Goal: Task Accomplishment & Management: Use online tool/utility

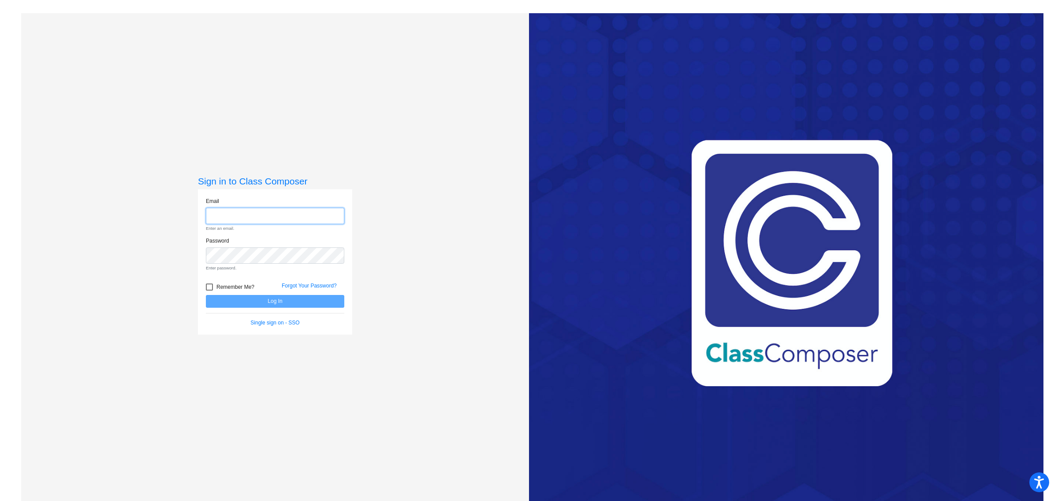
type input "[PERSON_NAME][EMAIL_ADDRESS][PERSON_NAME][DOMAIN_NAME]"
click at [281, 303] on form "Email [PERSON_NAME][EMAIL_ADDRESS][PERSON_NAME][DOMAIN_NAME] Enter an email. Pa…" at bounding box center [275, 262] width 138 height 130
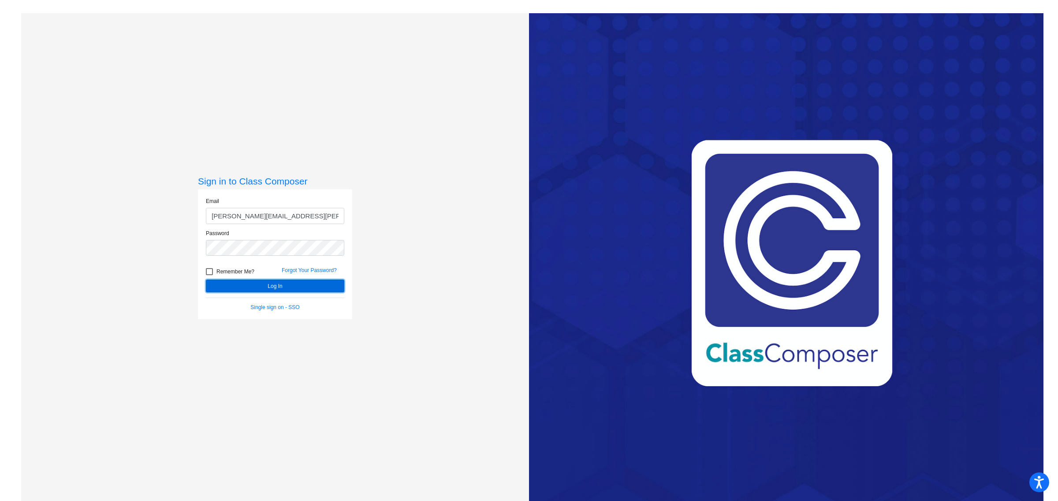
click at [281, 285] on button "Log In" at bounding box center [275, 286] width 138 height 13
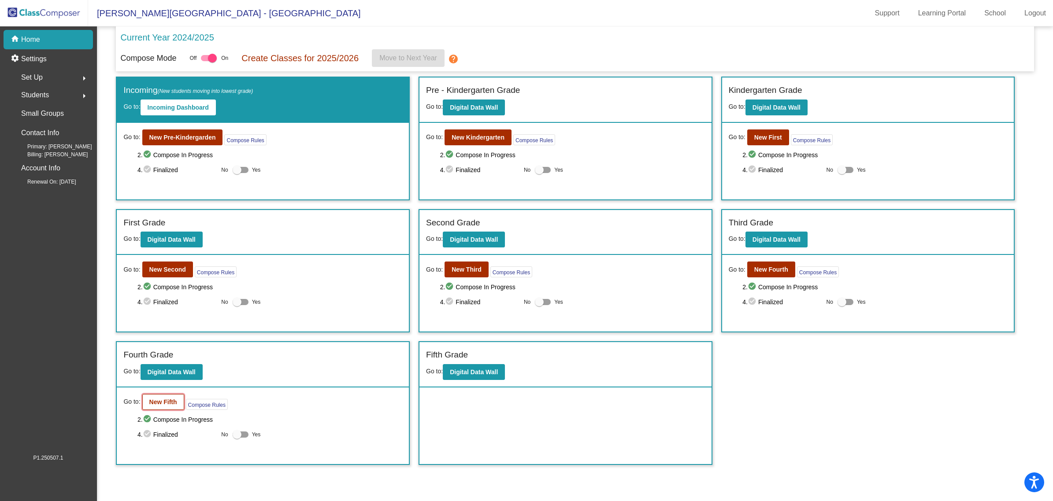
click at [157, 303] on b "New Fifth" at bounding box center [163, 402] width 28 height 7
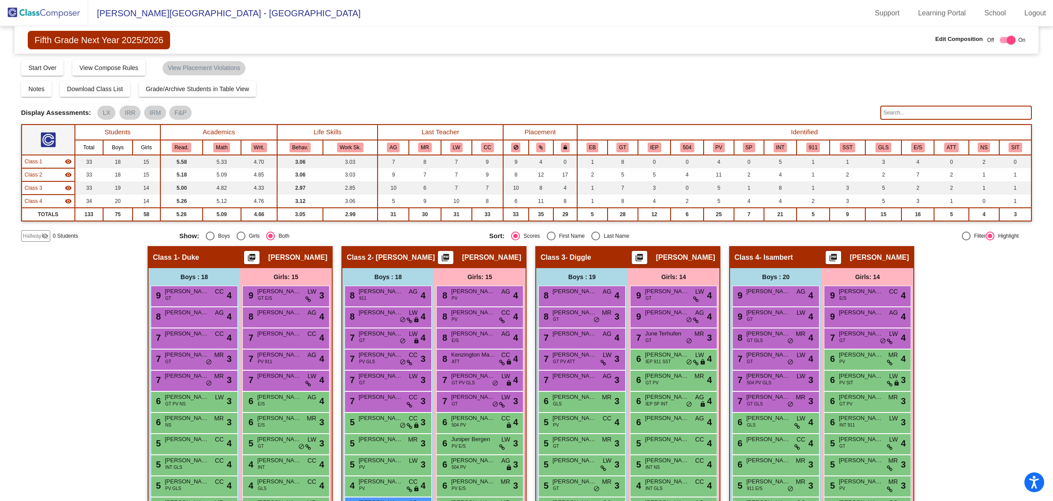
click at [705, 109] on input "text" at bounding box center [956, 113] width 152 height 14
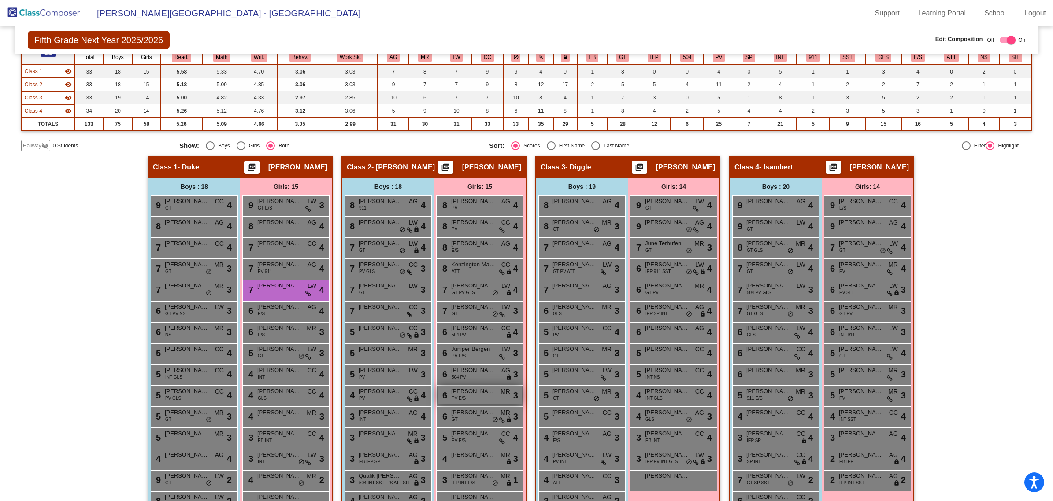
scroll to position [109, 0]
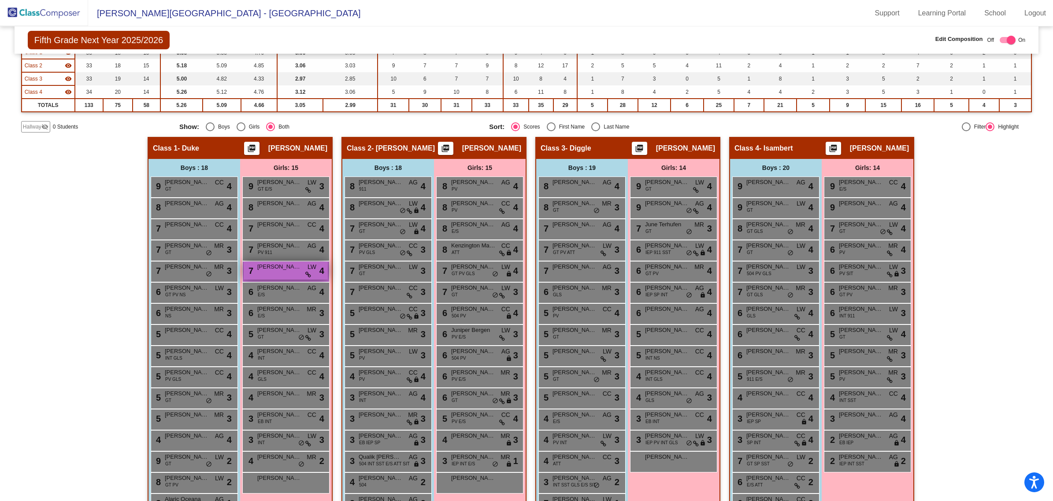
click at [280, 269] on span "[PERSON_NAME]" at bounding box center [279, 267] width 44 height 9
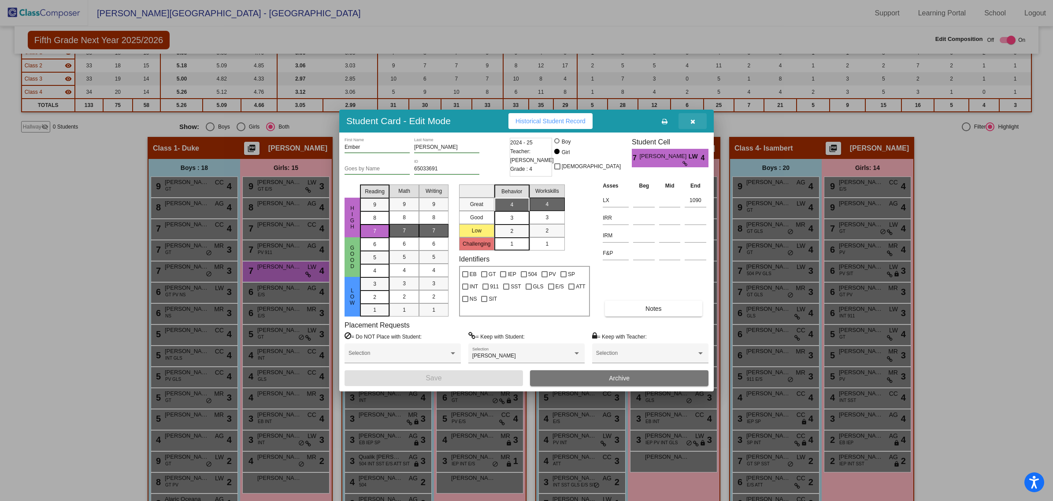
click at [695, 119] on icon "button" at bounding box center [693, 122] width 5 height 6
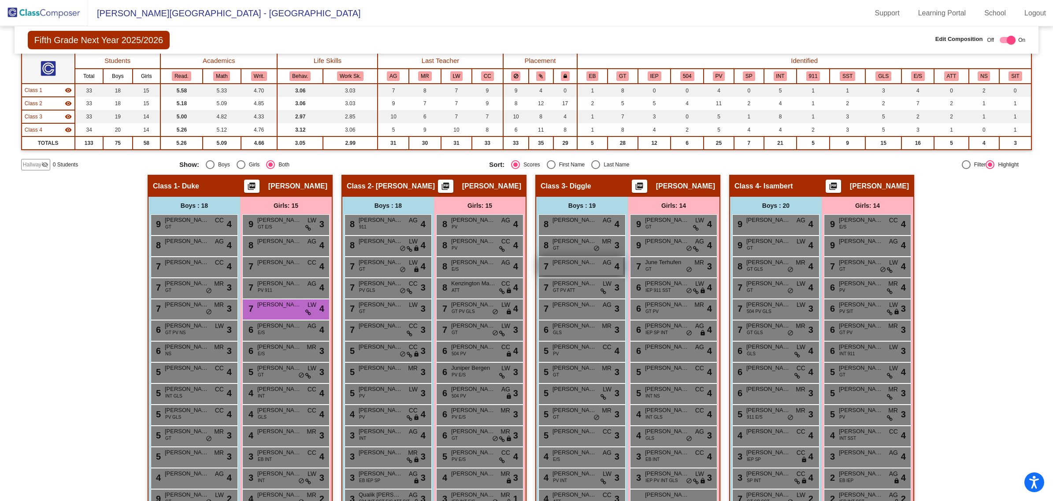
scroll to position [0, 0]
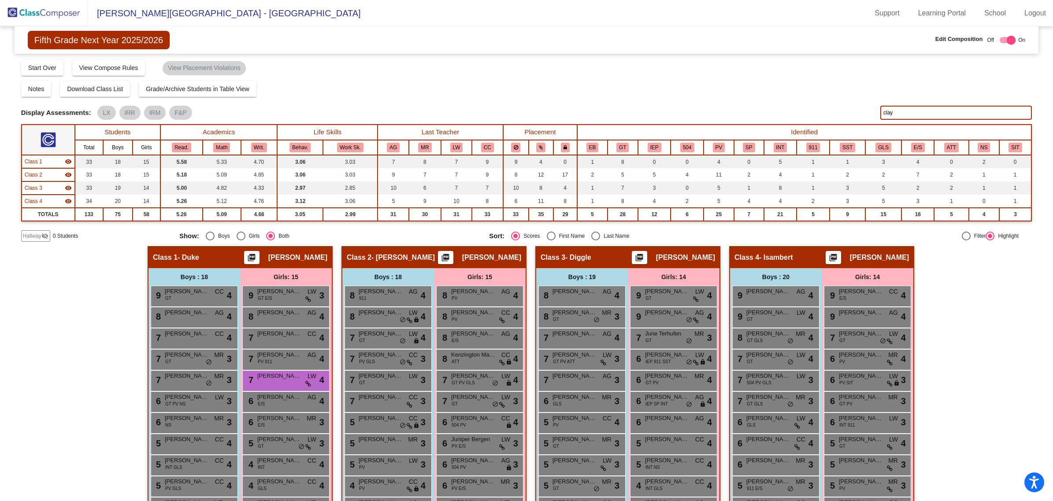
click at [705, 111] on input "clay" at bounding box center [956, 113] width 152 height 14
type input "c"
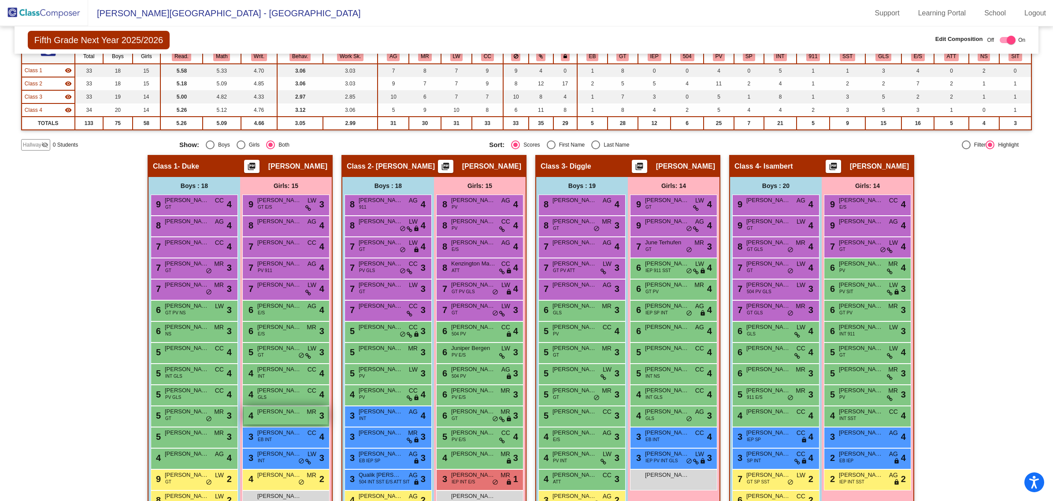
scroll to position [165, 0]
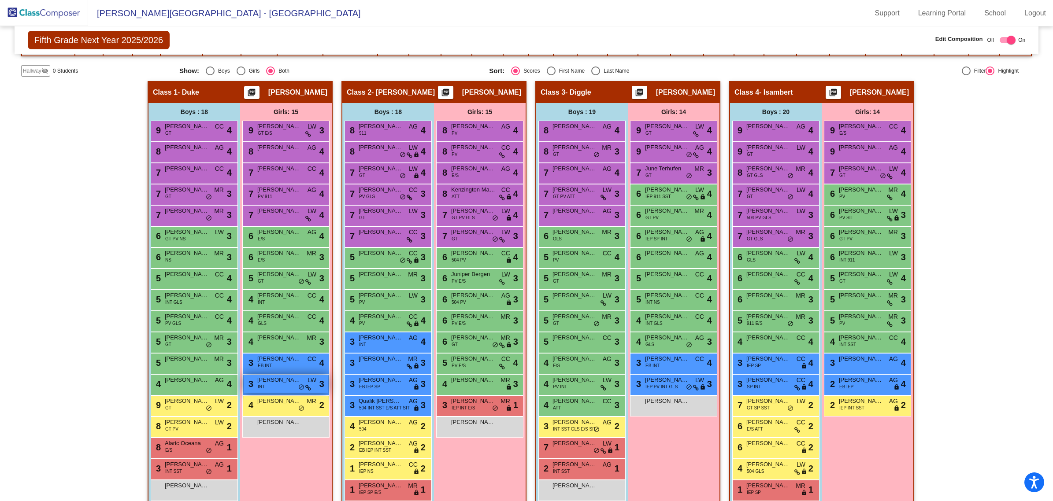
click at [284, 303] on span "[PERSON_NAME]" at bounding box center [279, 380] width 44 height 9
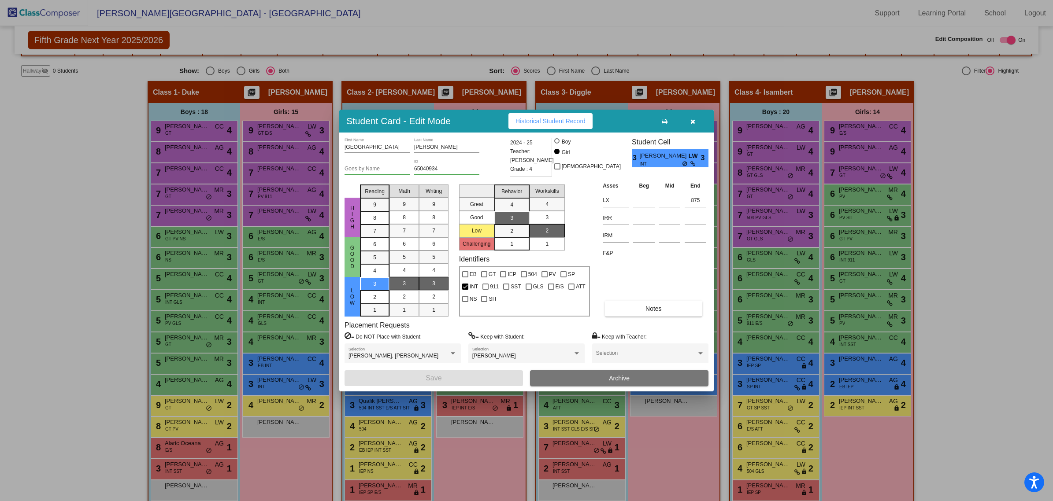
click at [697, 123] on button "button" at bounding box center [693, 121] width 28 height 16
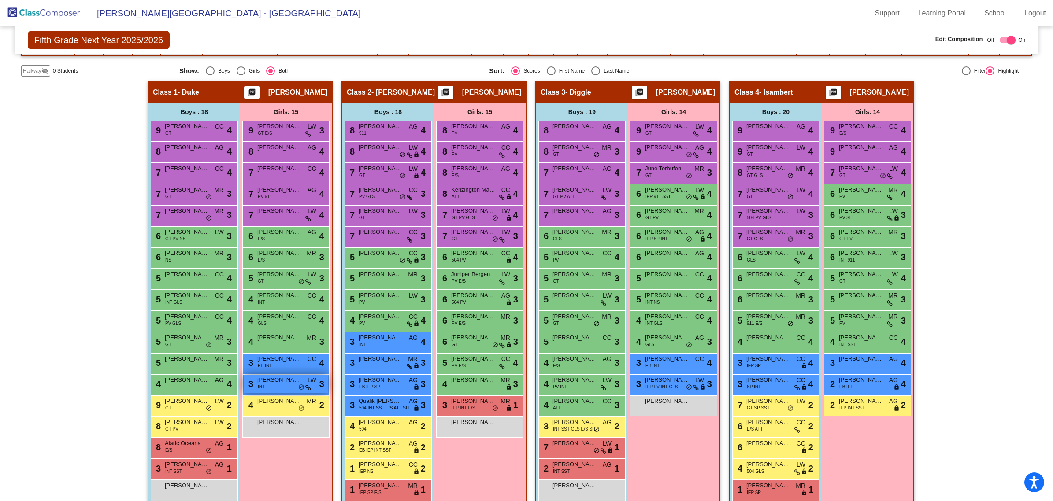
click at [285, 303] on div "3 [PERSON_NAME] INT LW lock do_not_disturb_alt 3" at bounding box center [286, 384] width 84 height 18
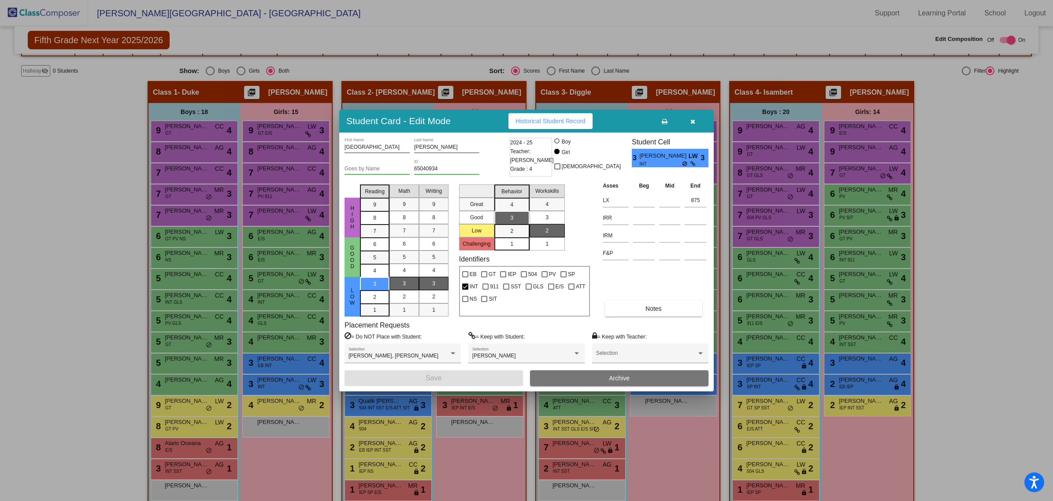
click at [691, 124] on icon "button" at bounding box center [693, 122] width 5 height 6
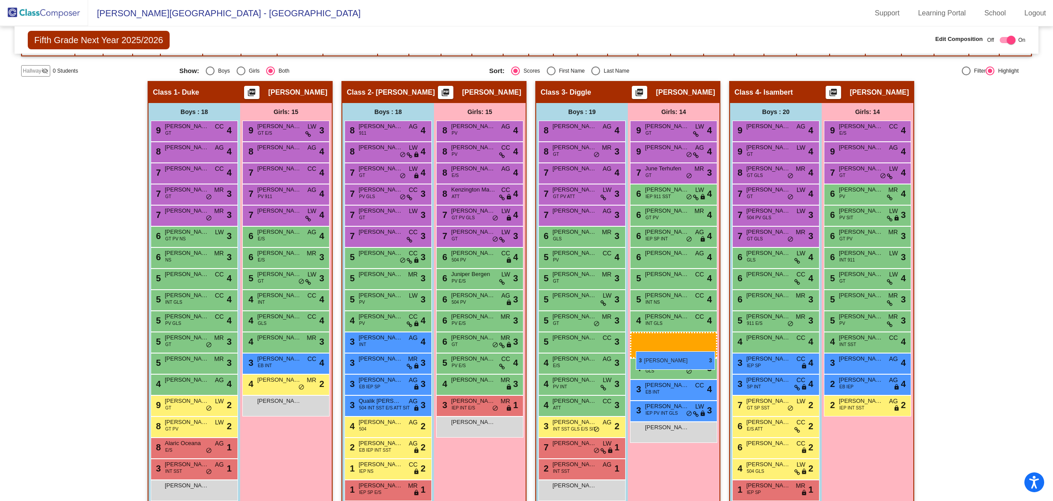
drag, startPoint x: 269, startPoint y: 384, endPoint x: 636, endPoint y: 352, distance: 368.5
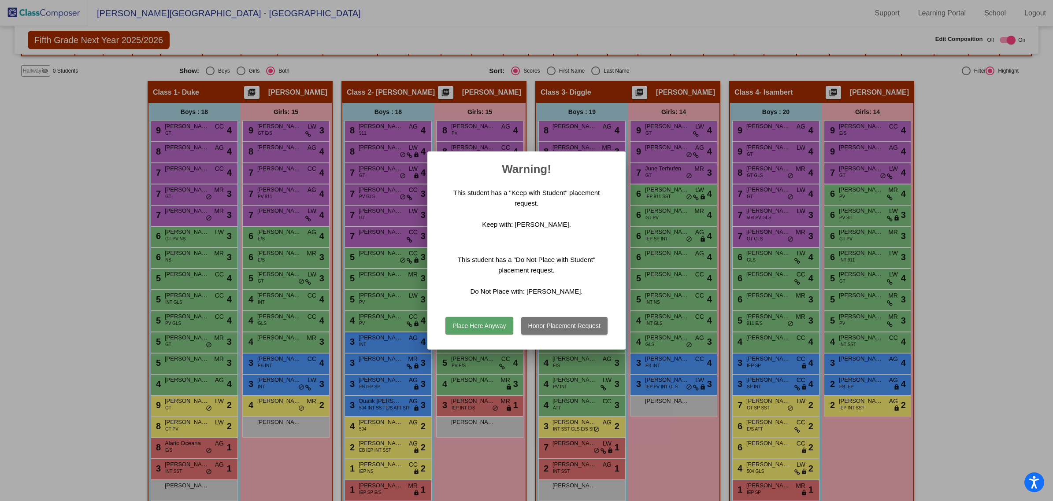
click at [486, 303] on button "Place Here Anyway" at bounding box center [479, 326] width 67 height 18
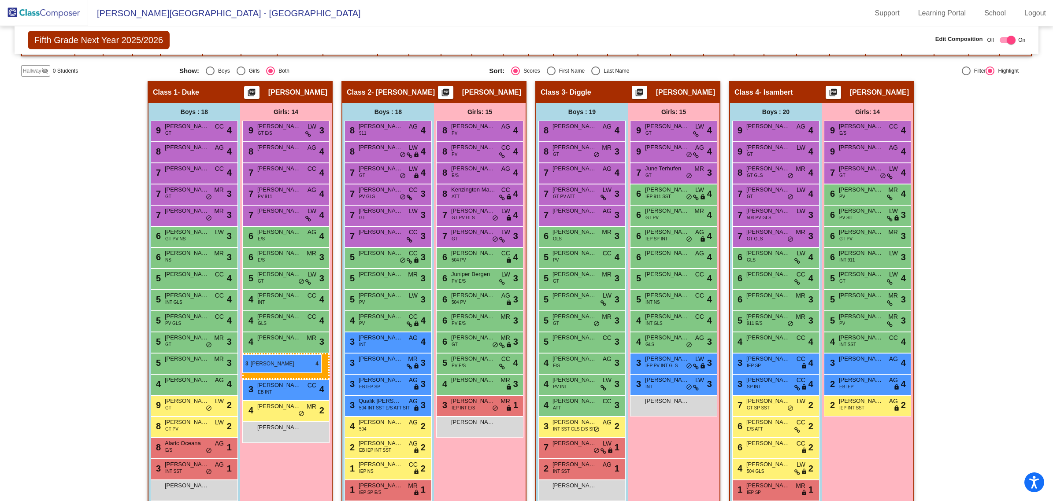
drag, startPoint x: 661, startPoint y: 361, endPoint x: 242, endPoint y: 355, distance: 418.7
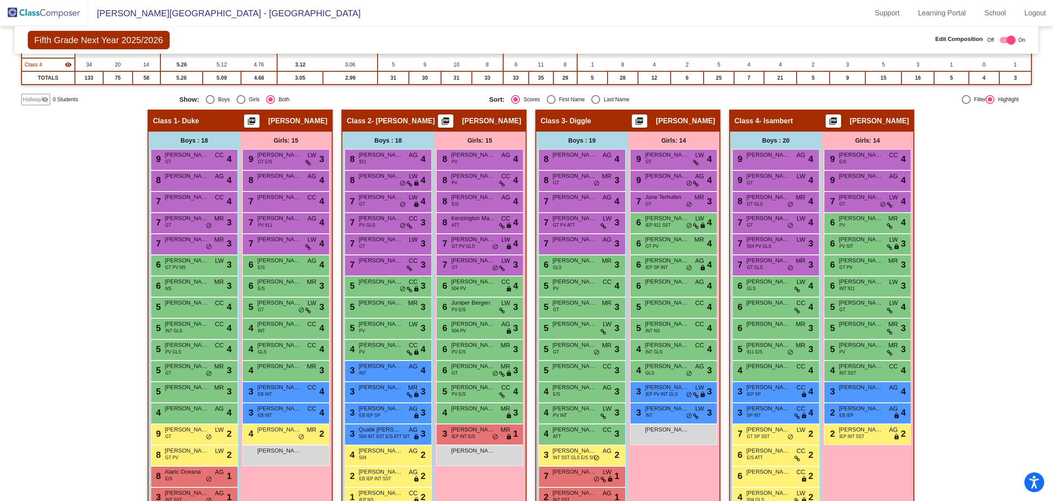
scroll to position [110, 0]
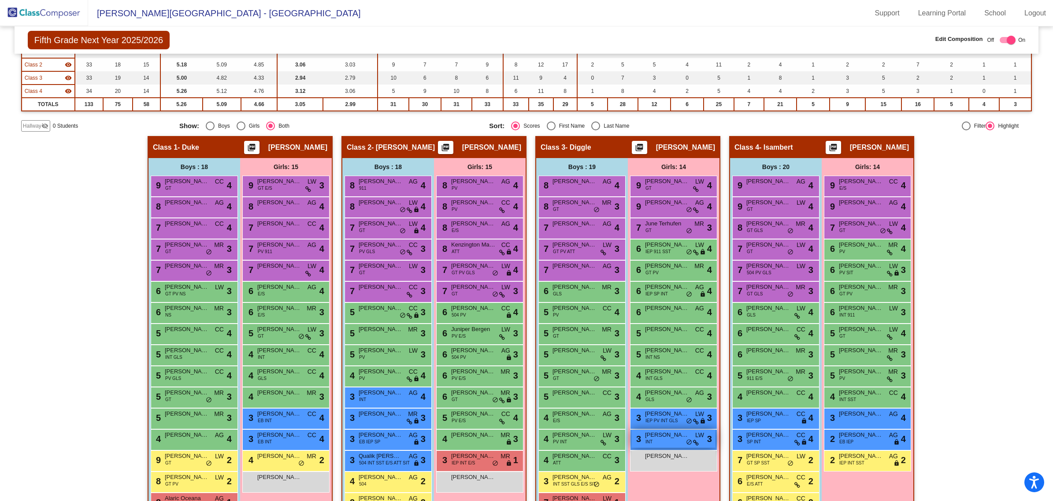
click at [665, 303] on span "[PERSON_NAME]" at bounding box center [667, 435] width 44 height 9
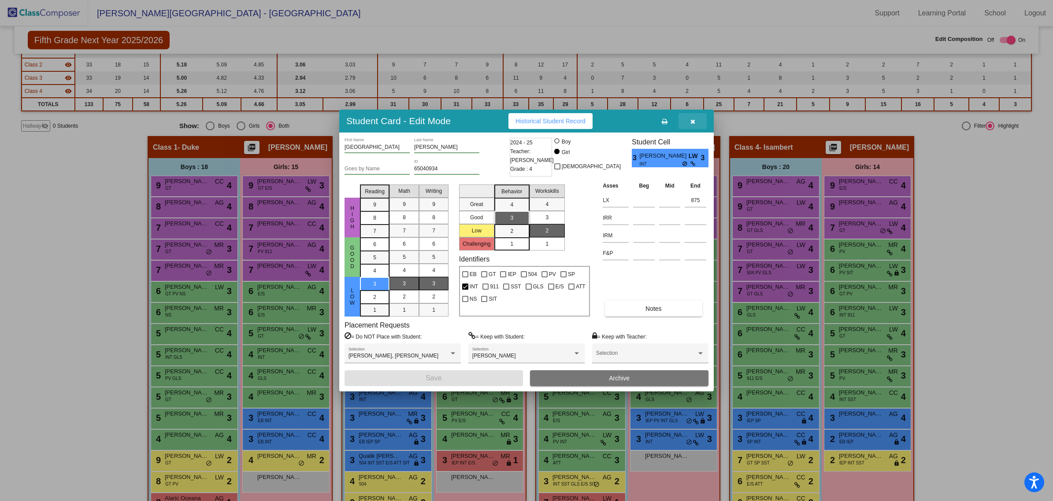
click at [695, 121] on button "button" at bounding box center [693, 121] width 28 height 16
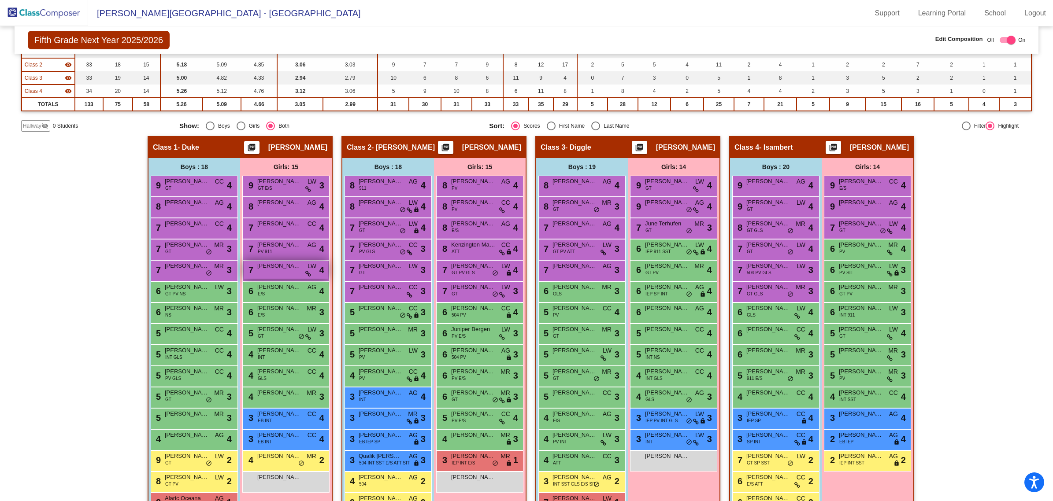
click at [263, 267] on span "[PERSON_NAME]" at bounding box center [279, 266] width 44 height 9
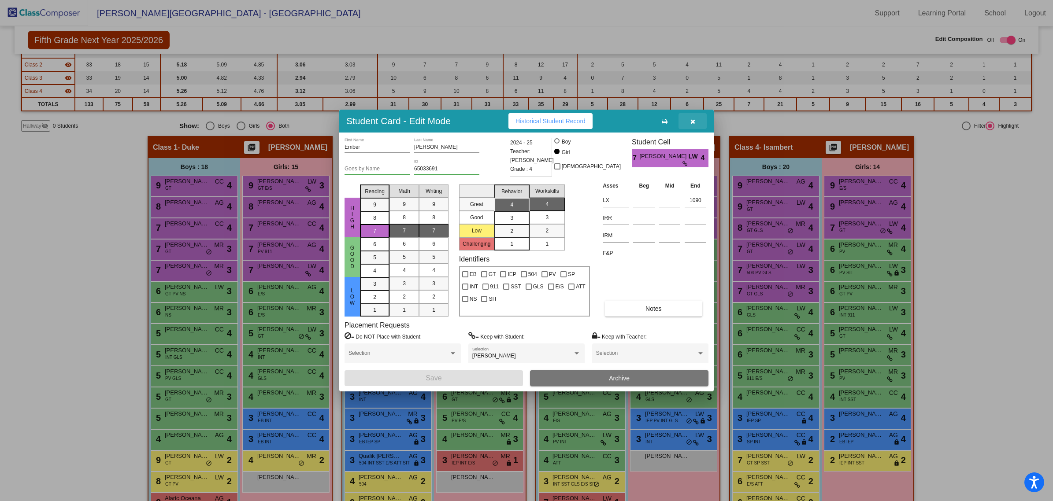
click at [693, 124] on icon "button" at bounding box center [693, 122] width 5 height 6
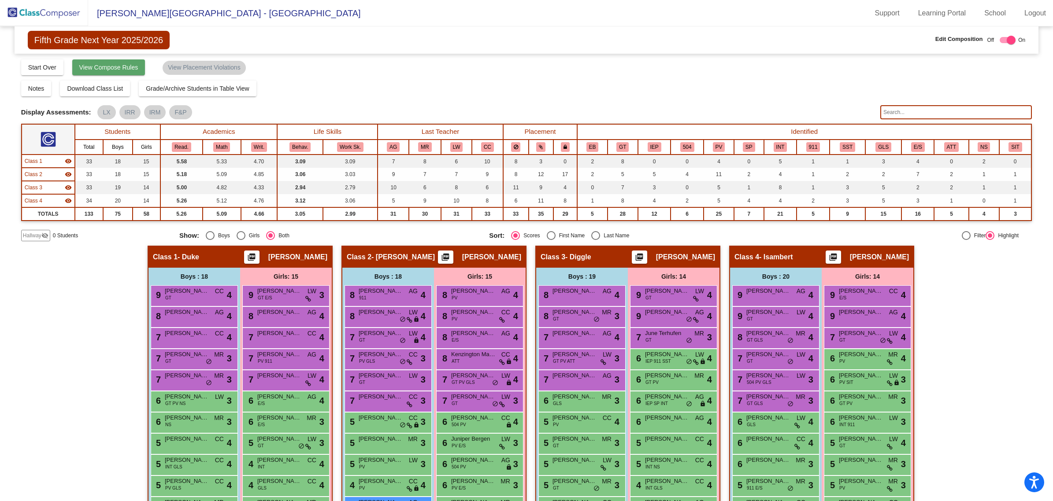
scroll to position [0, 0]
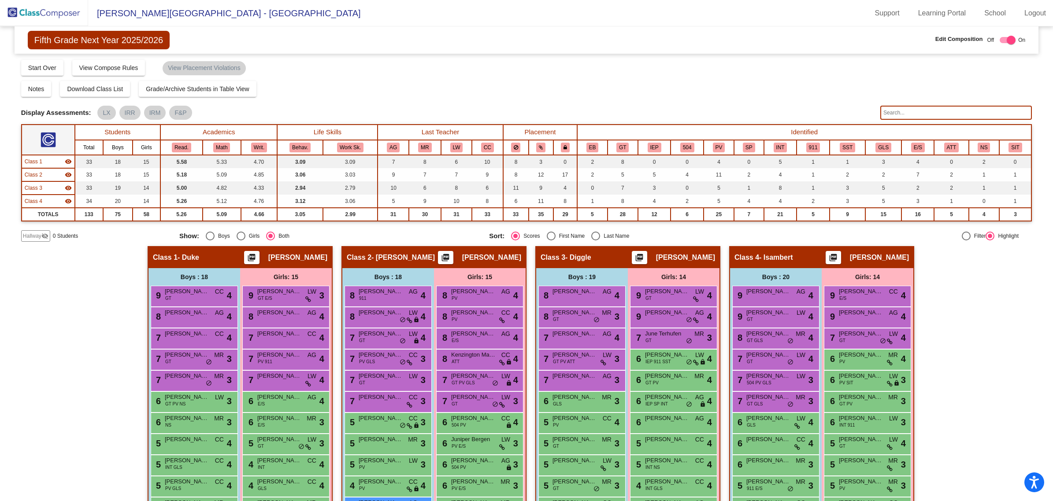
click at [38, 4] on img at bounding box center [44, 13] width 88 height 26
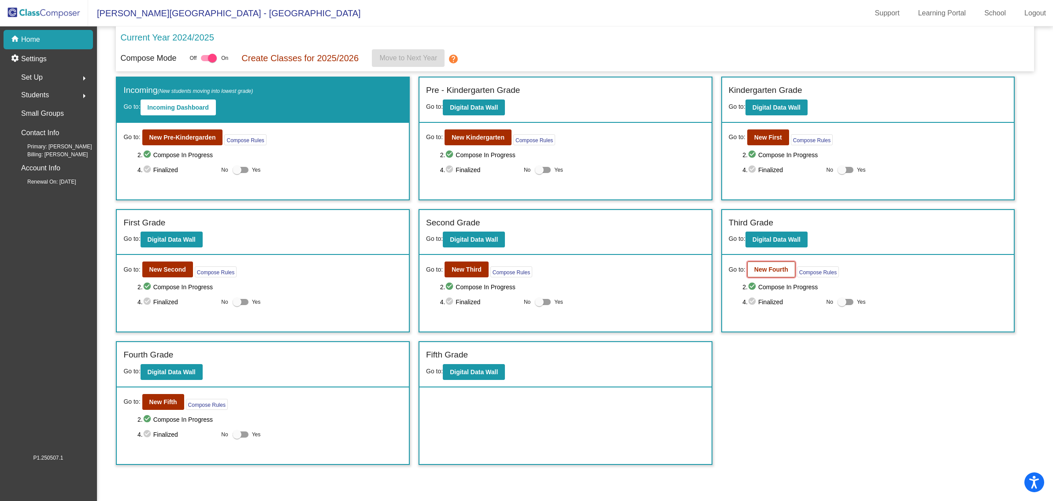
click at [705, 269] on b "New Fourth" at bounding box center [771, 269] width 34 height 7
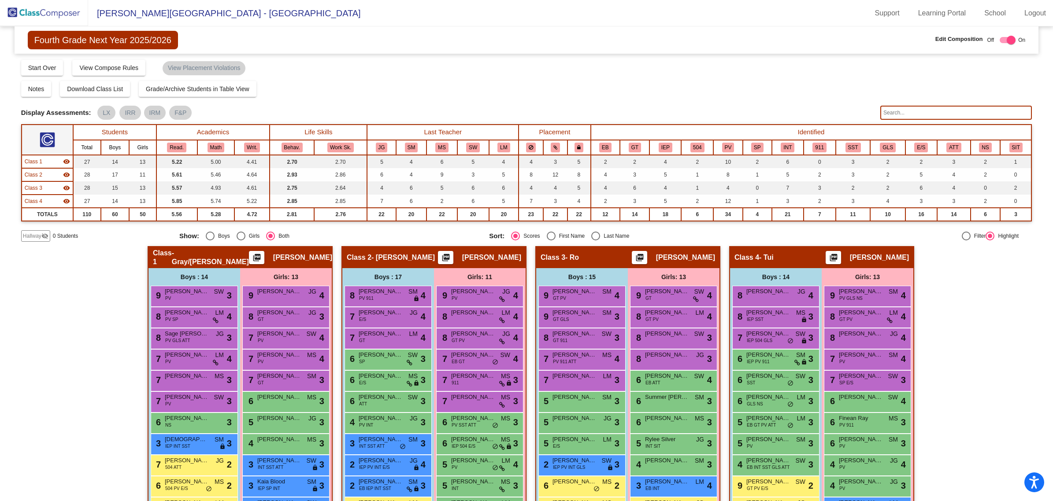
click at [705, 114] on input "text" at bounding box center [956, 113] width 152 height 14
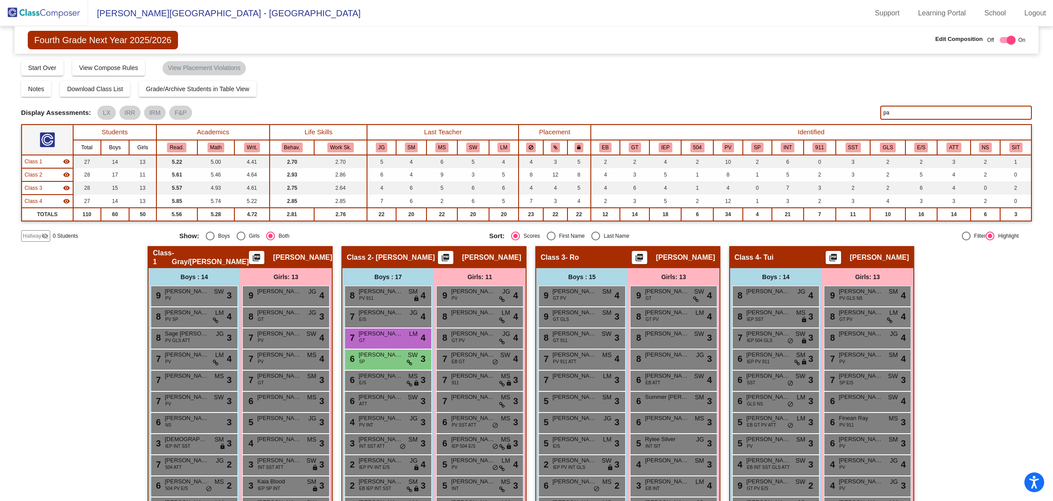
type input "p"
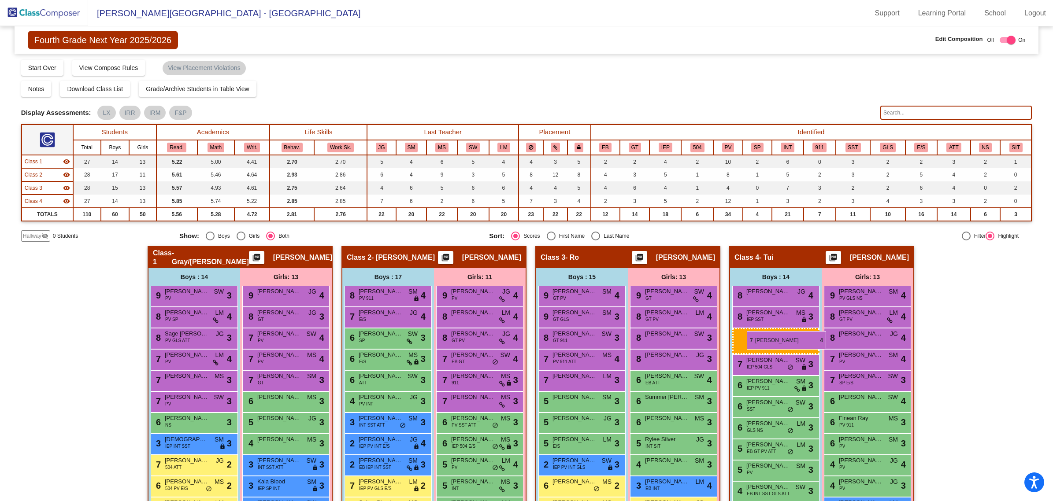
drag, startPoint x: 397, startPoint y: 337, endPoint x: 747, endPoint y: 331, distance: 350.4
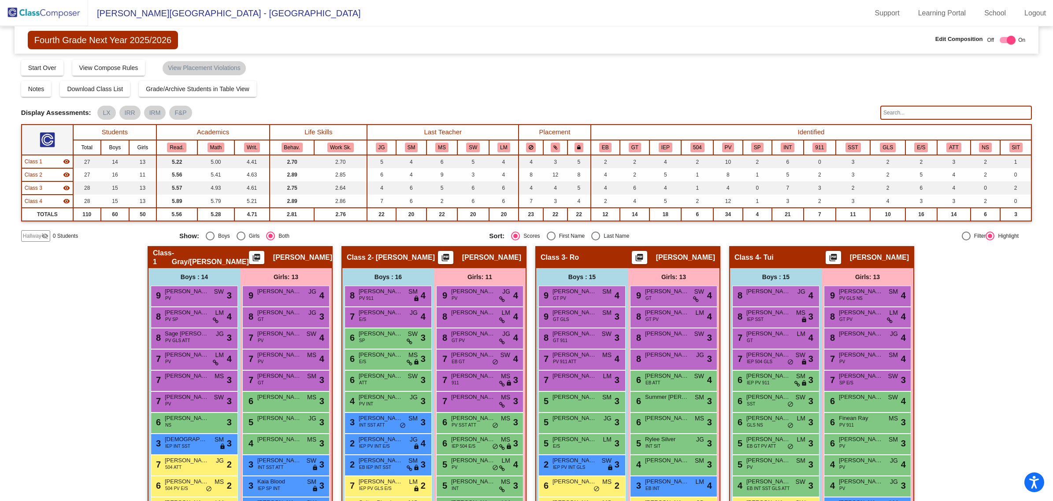
click at [38, 23] on img at bounding box center [44, 13] width 88 height 26
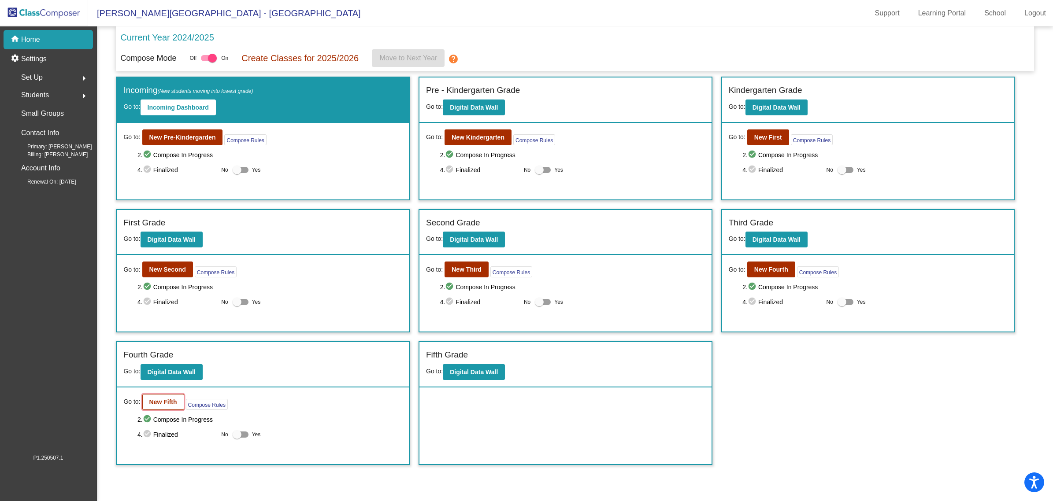
click at [155, 303] on b "New Fifth" at bounding box center [163, 402] width 28 height 7
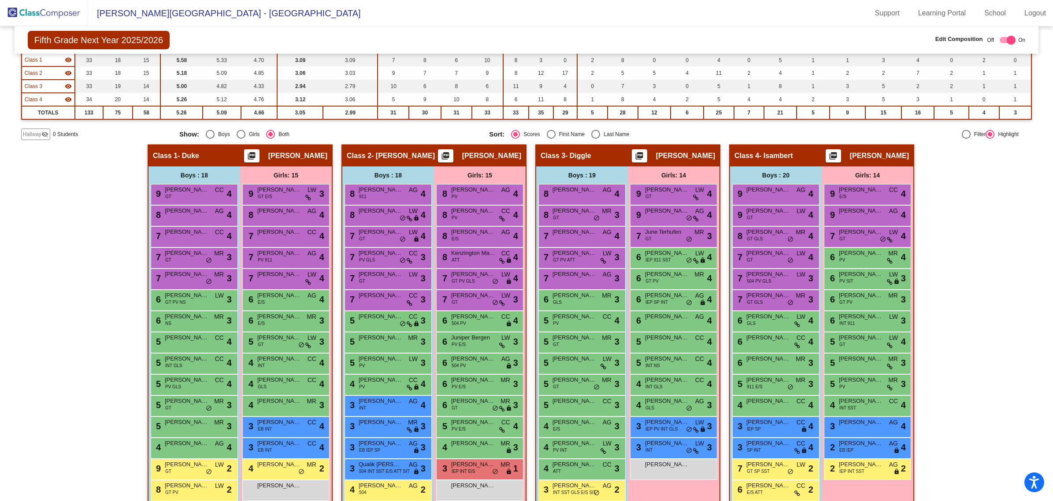
scroll to position [110, 0]
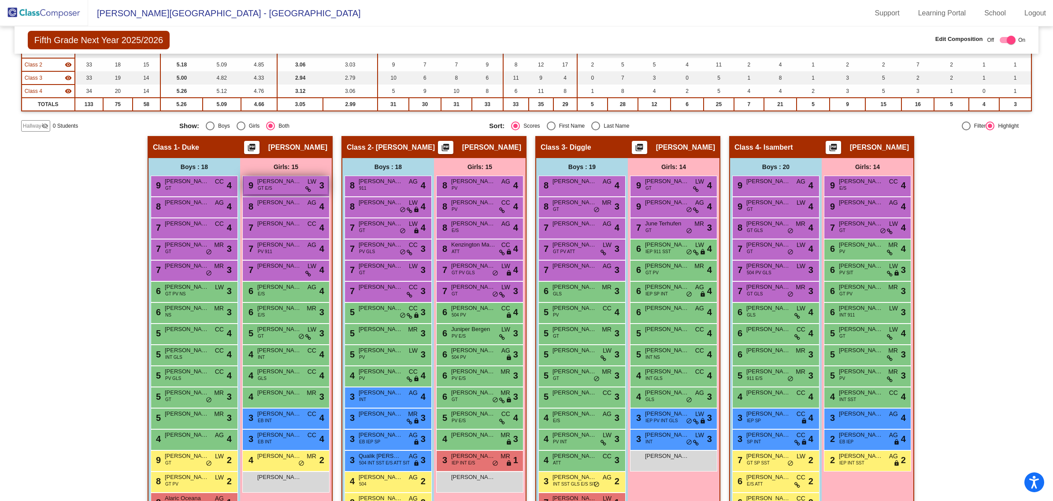
click at [281, 188] on div "9 [PERSON_NAME] GT E/S LW lock do_not_disturb_alt 3" at bounding box center [286, 185] width 84 height 18
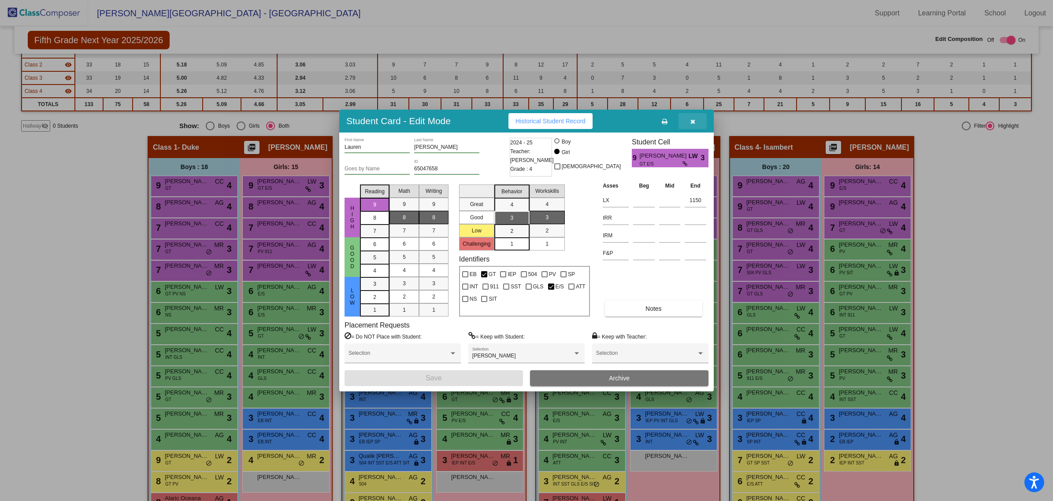
click at [698, 122] on button "button" at bounding box center [693, 121] width 28 height 16
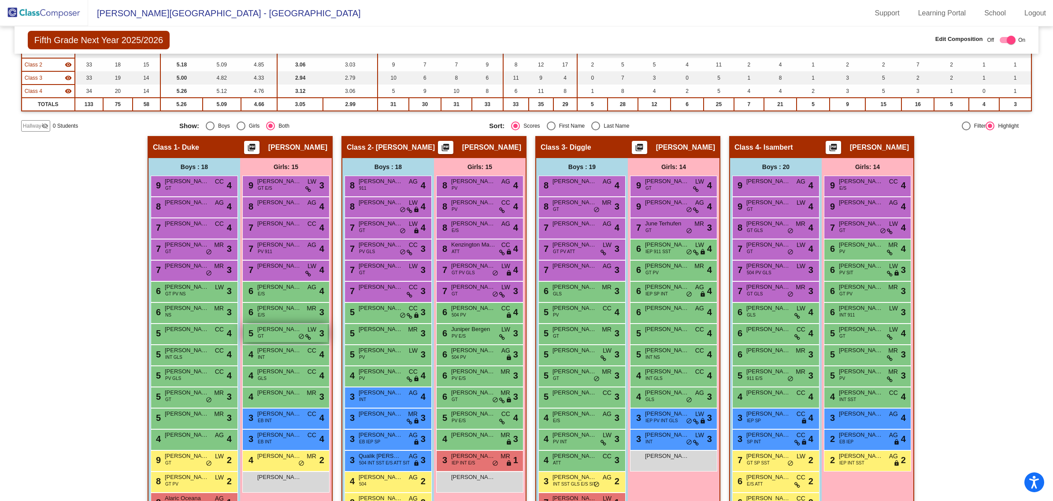
click at [288, 303] on span "[PERSON_NAME]" at bounding box center [279, 329] width 44 height 9
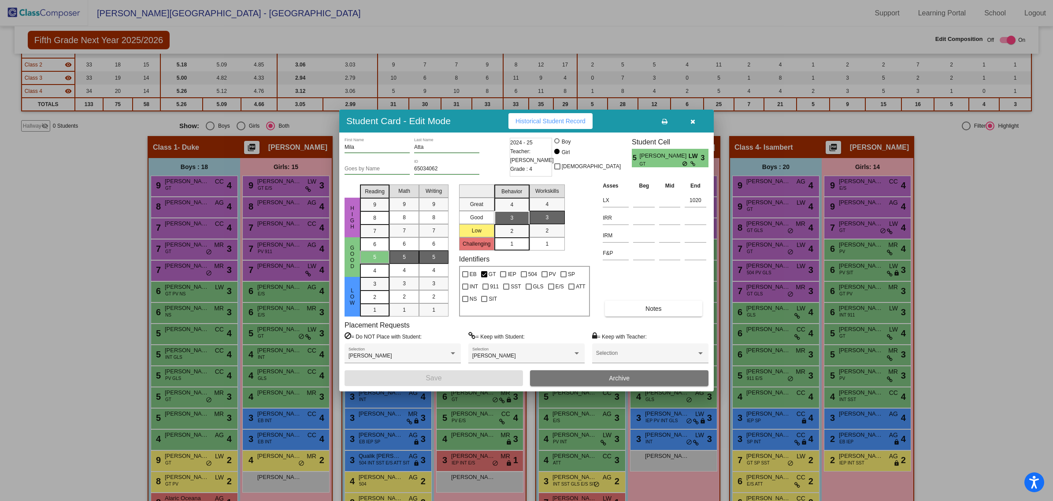
click at [693, 120] on icon "button" at bounding box center [693, 122] width 5 height 6
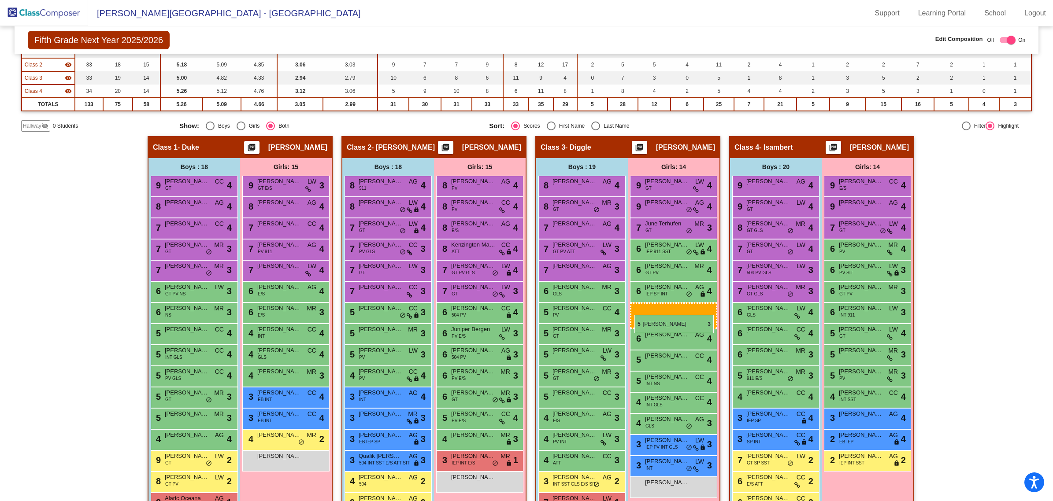
drag, startPoint x: 280, startPoint y: 335, endPoint x: 635, endPoint y: 315, distance: 355.3
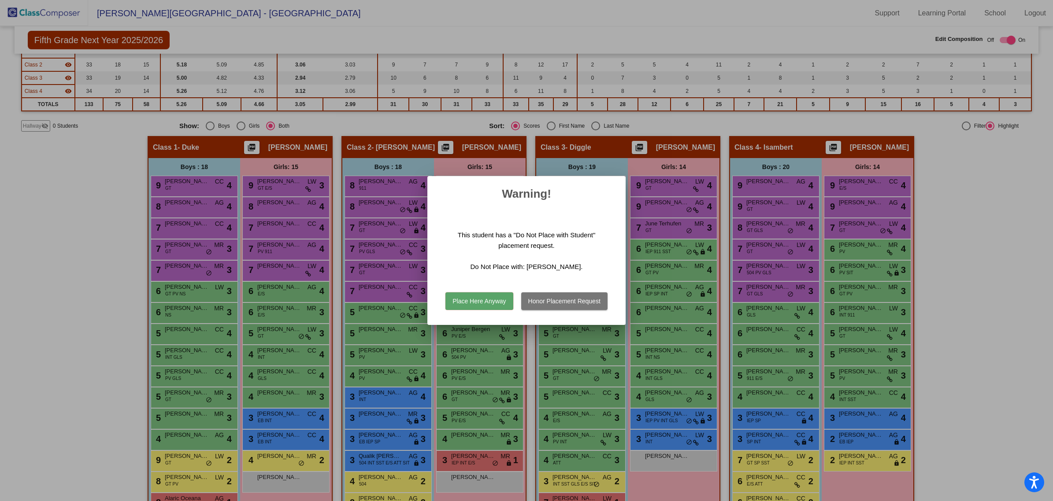
click at [457, 297] on button "Place Here Anyway" at bounding box center [479, 302] width 67 height 18
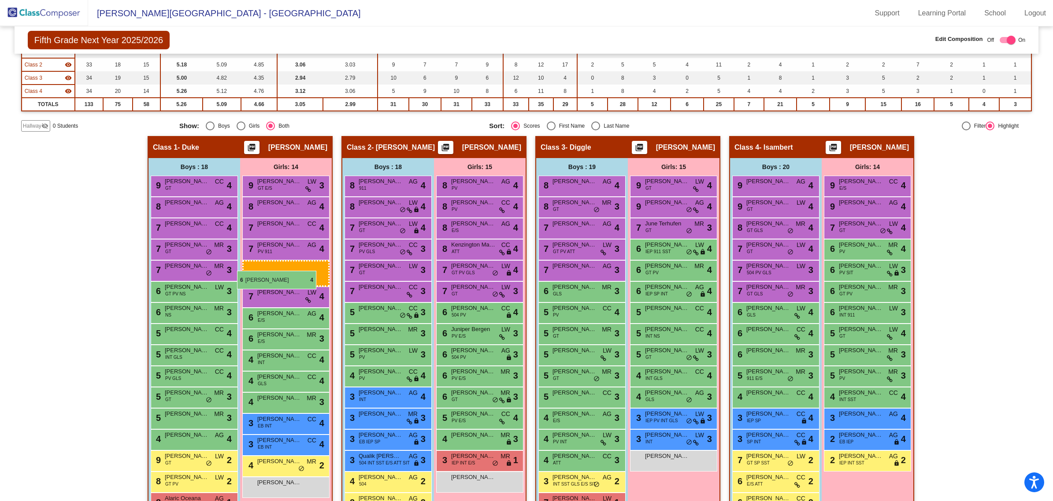
drag, startPoint x: 681, startPoint y: 312, endPoint x: 237, endPoint y: 271, distance: 446.1
drag, startPoint x: 690, startPoint y: 308, endPoint x: 254, endPoint y: 286, distance: 435.9
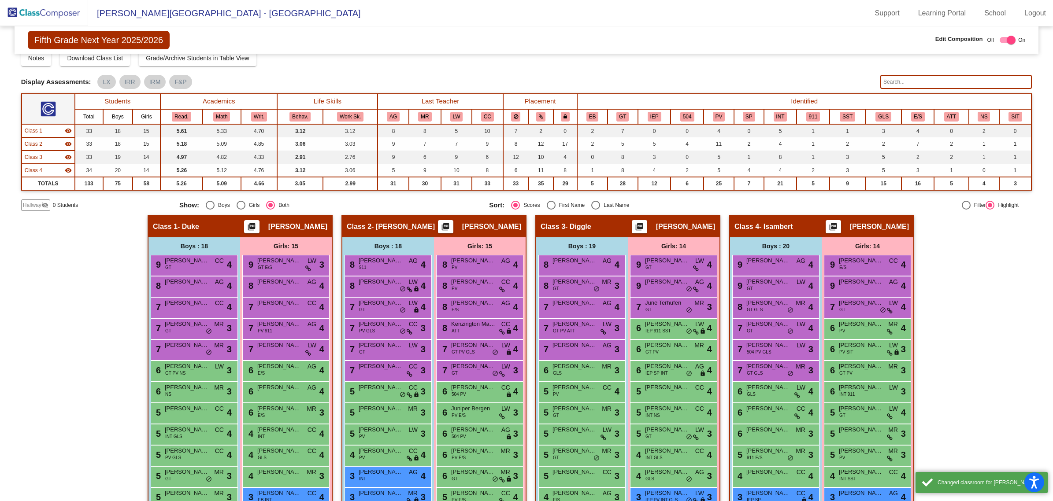
scroll to position [0, 0]
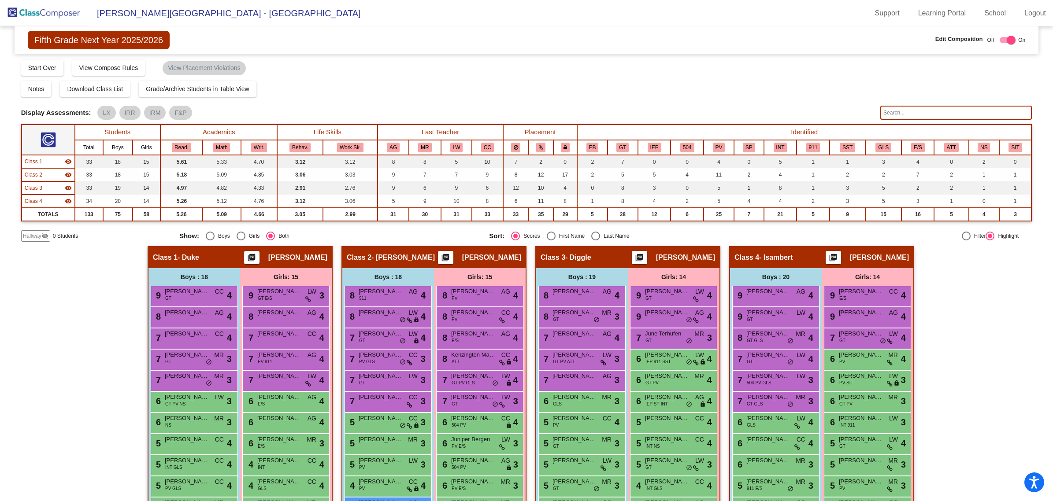
click at [63, 12] on img at bounding box center [44, 13] width 88 height 26
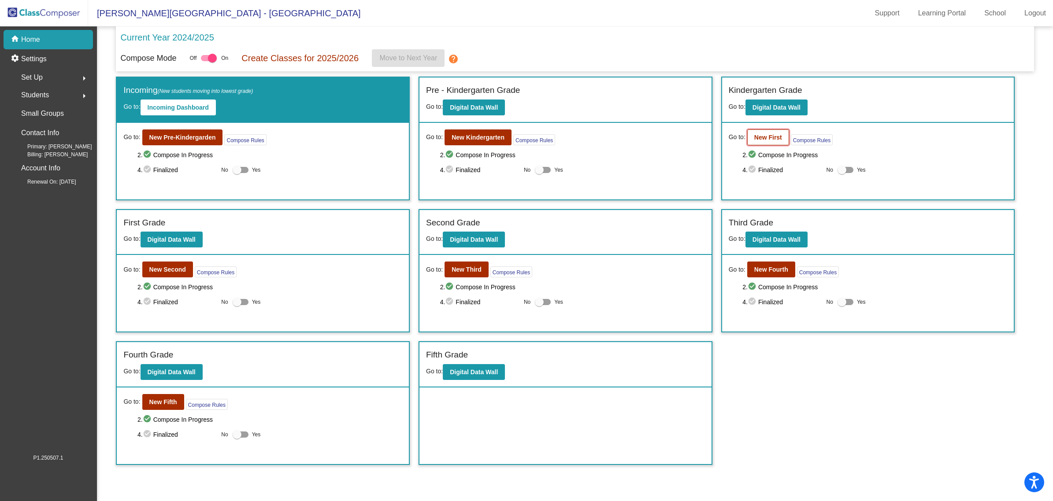
click at [705, 139] on b "New First" at bounding box center [768, 137] width 28 height 7
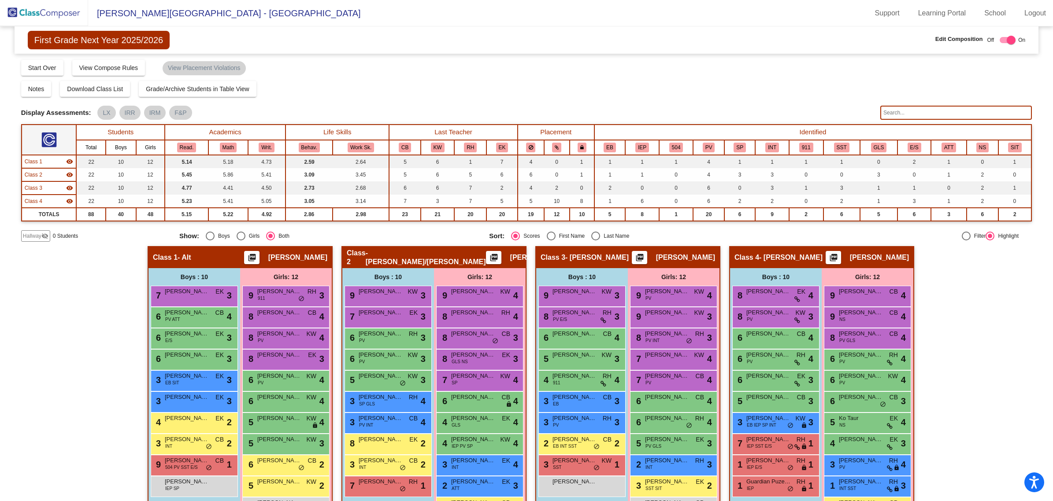
click at [58, 7] on img at bounding box center [44, 13] width 88 height 26
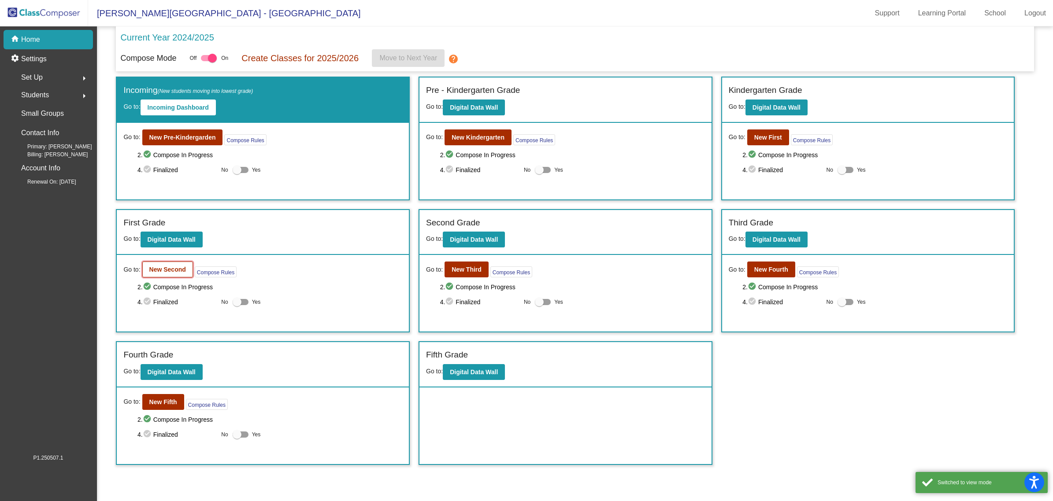
click at [175, 274] on button "New Second" at bounding box center [167, 270] width 51 height 16
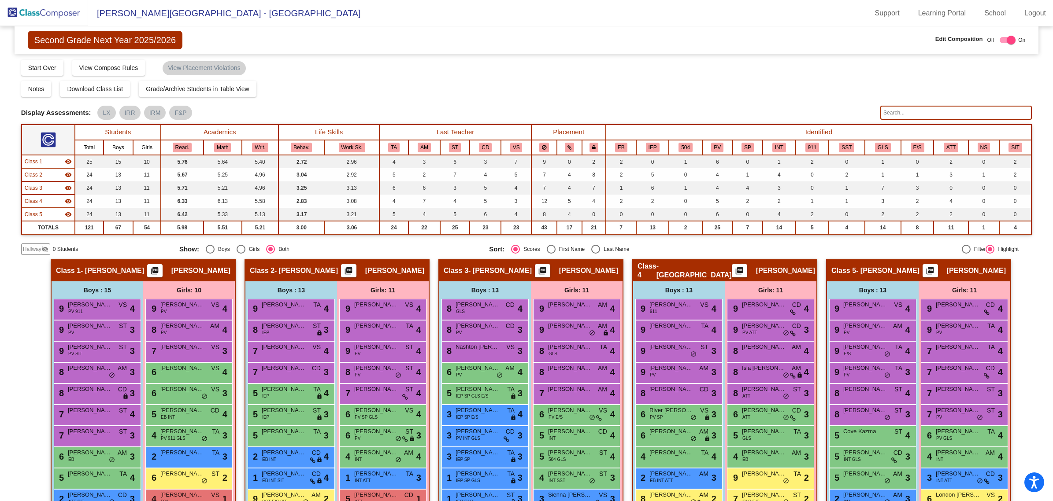
click at [705, 110] on input "text" at bounding box center [956, 113] width 152 height 14
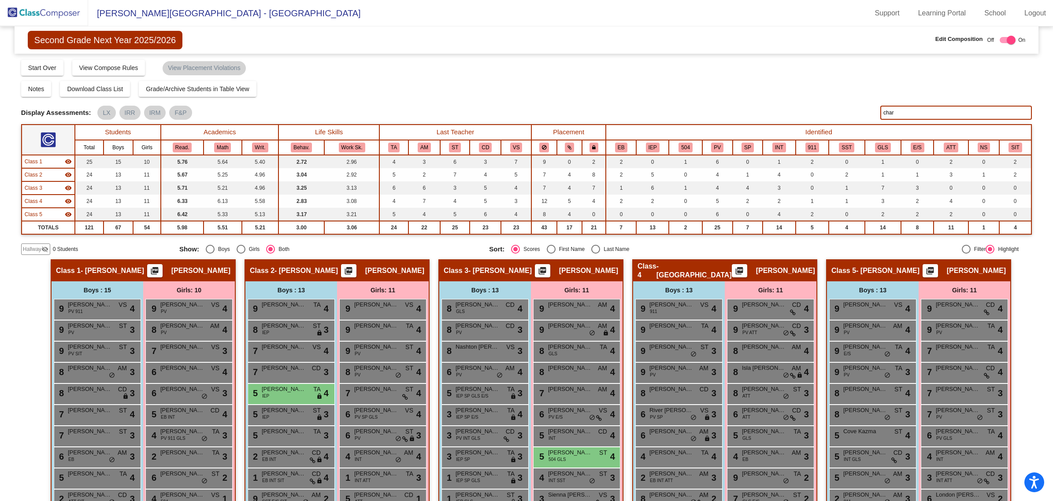
type input "char"
click at [55, 11] on img at bounding box center [44, 13] width 88 height 26
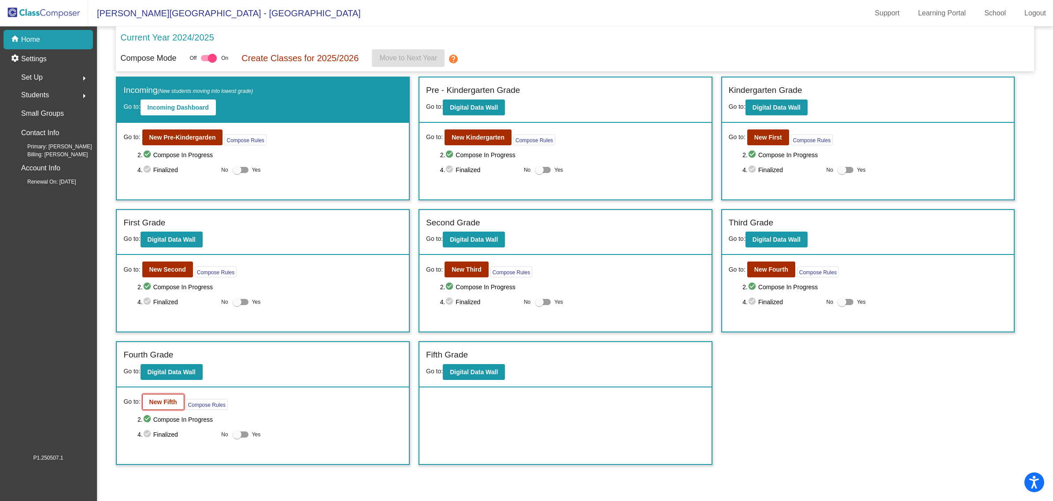
click at [171, 303] on b "New Fifth" at bounding box center [163, 402] width 28 height 7
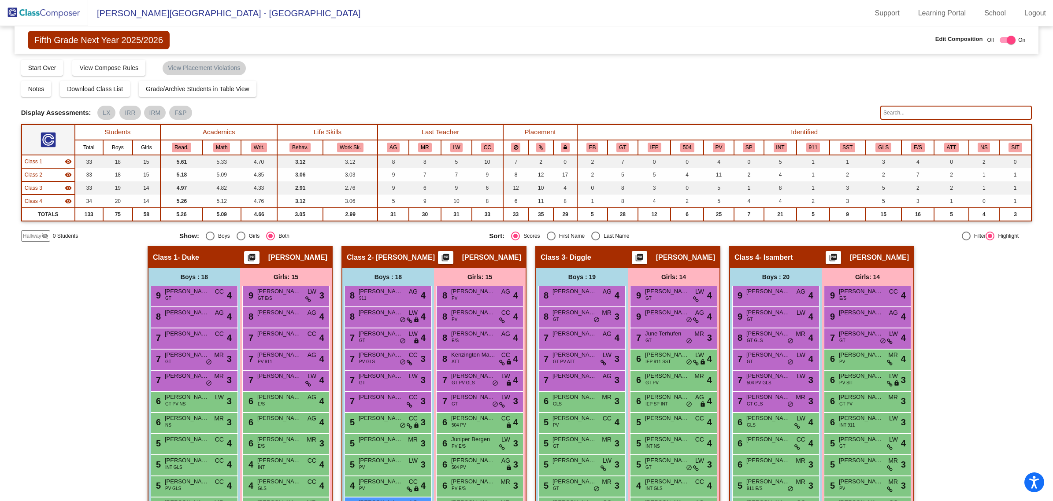
click at [705, 111] on input "text" at bounding box center [956, 113] width 152 height 14
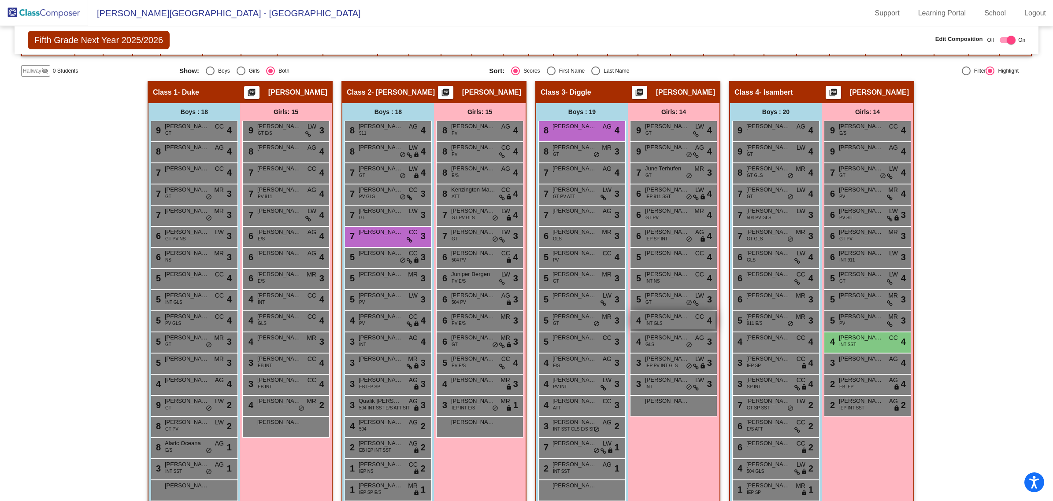
scroll to position [82, 0]
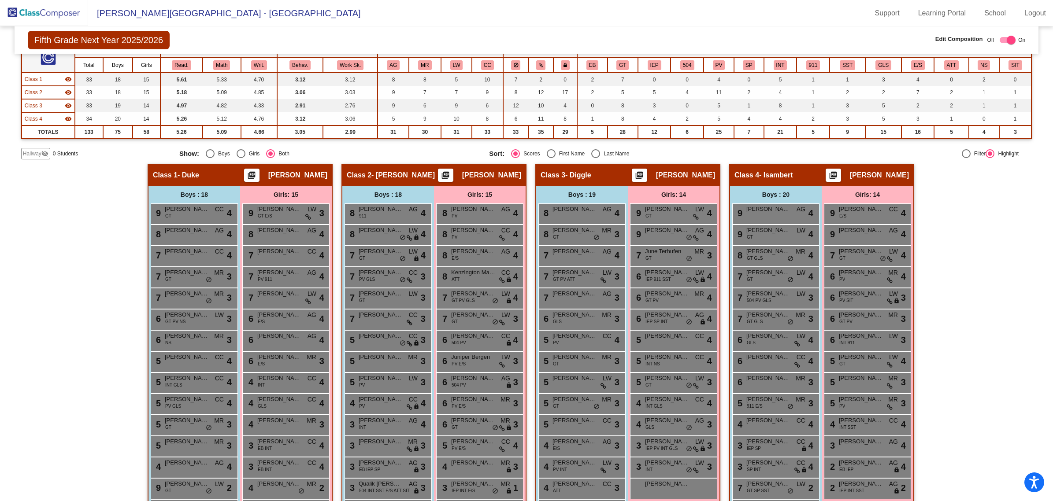
type input "chard"
